Goal: Find specific page/section

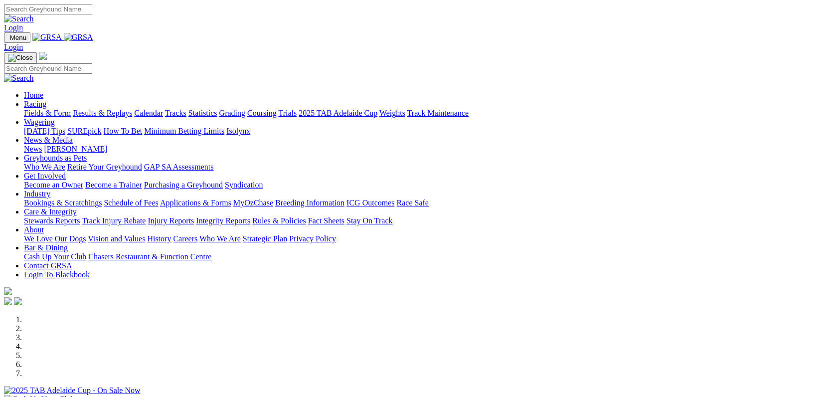
click at [58, 109] on link "Fields & Form" at bounding box center [47, 113] width 47 height 8
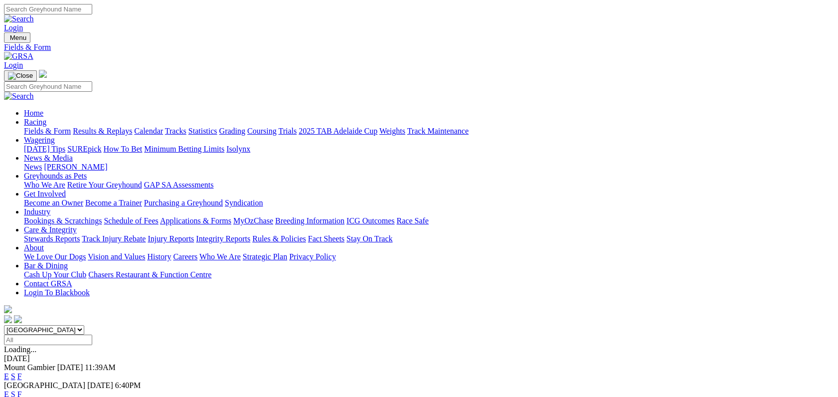
click at [22, 390] on link "F" at bounding box center [19, 394] width 4 height 8
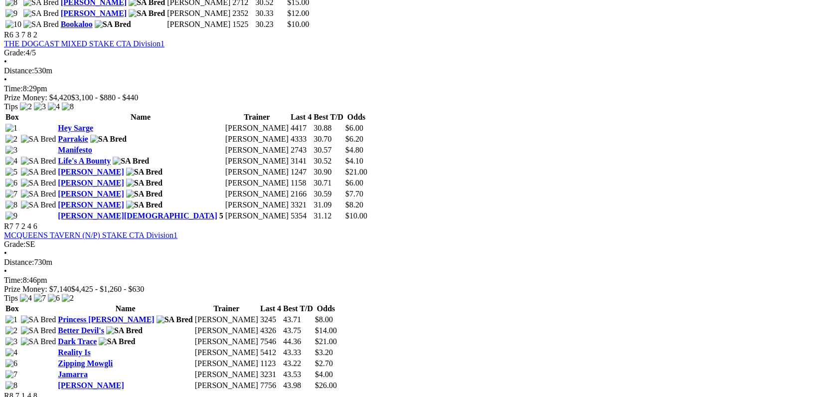
scroll to position [1393, 0]
